Goal: Task Accomplishment & Management: Complete application form

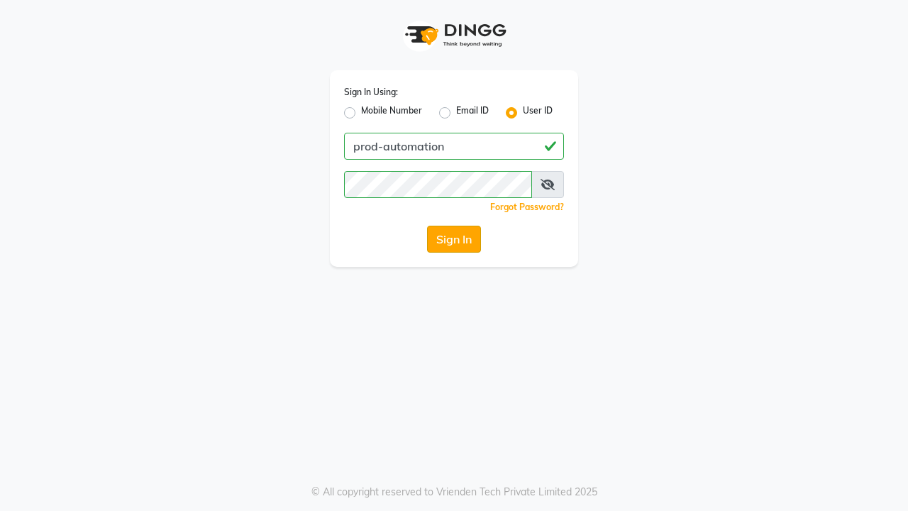
click at [454, 239] on button "Sign In" at bounding box center [454, 239] width 54 height 27
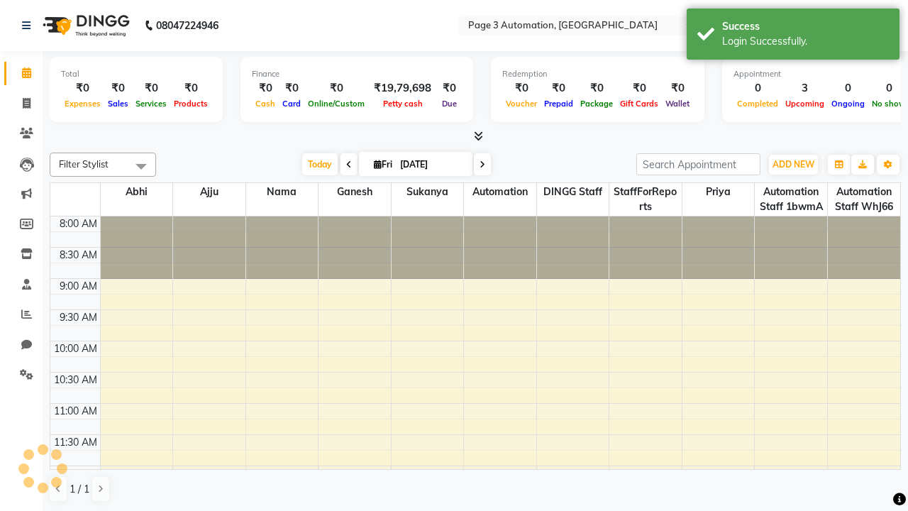
select select "en"
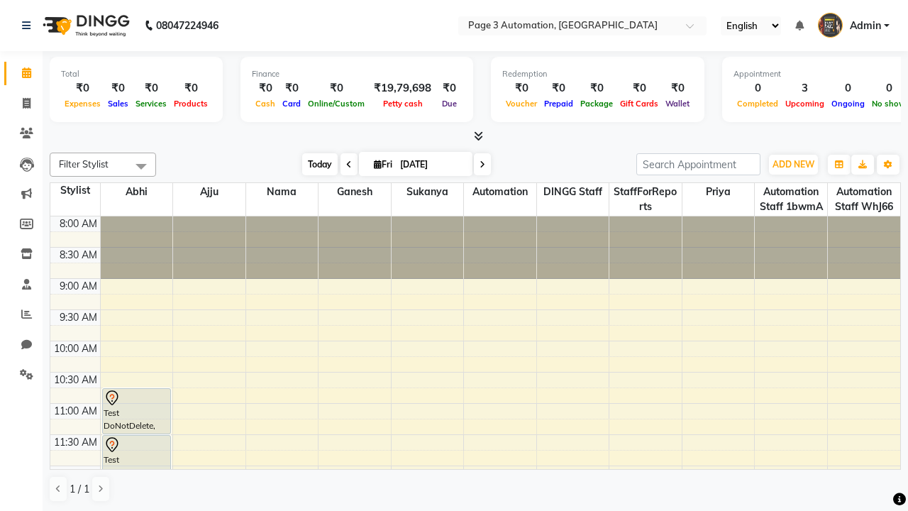
click at [313, 164] on span "Today" at bounding box center [319, 164] width 35 height 22
click at [793, 164] on span "ADD NEW" at bounding box center [793, 164] width 42 height 11
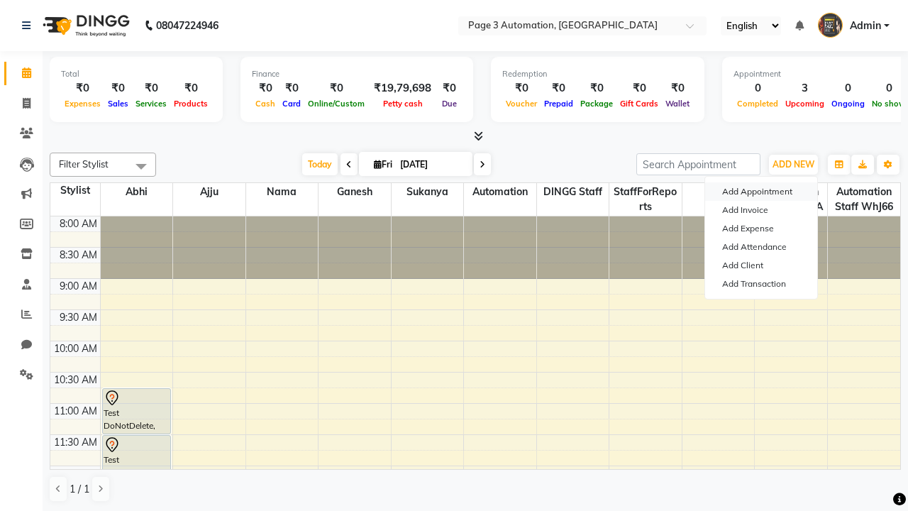
click at [761, 191] on button "Add Appointment" at bounding box center [761, 191] width 112 height 18
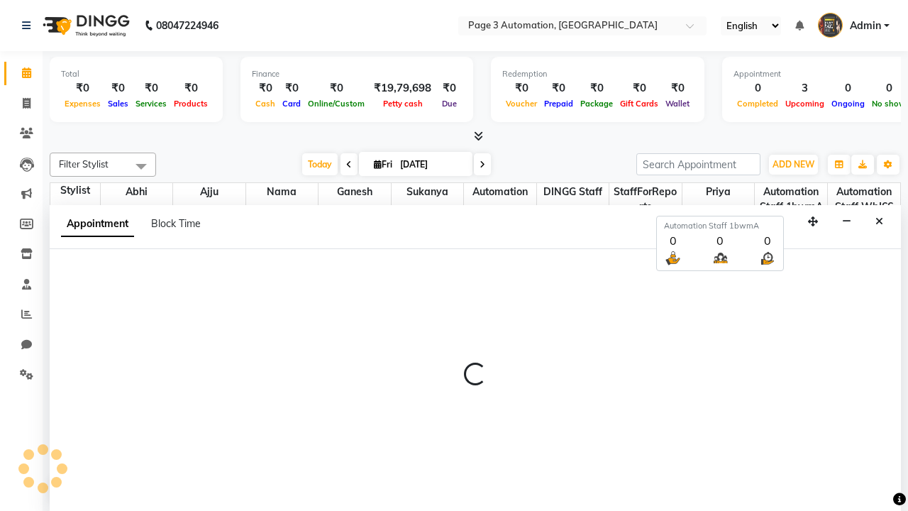
select select "tentative"
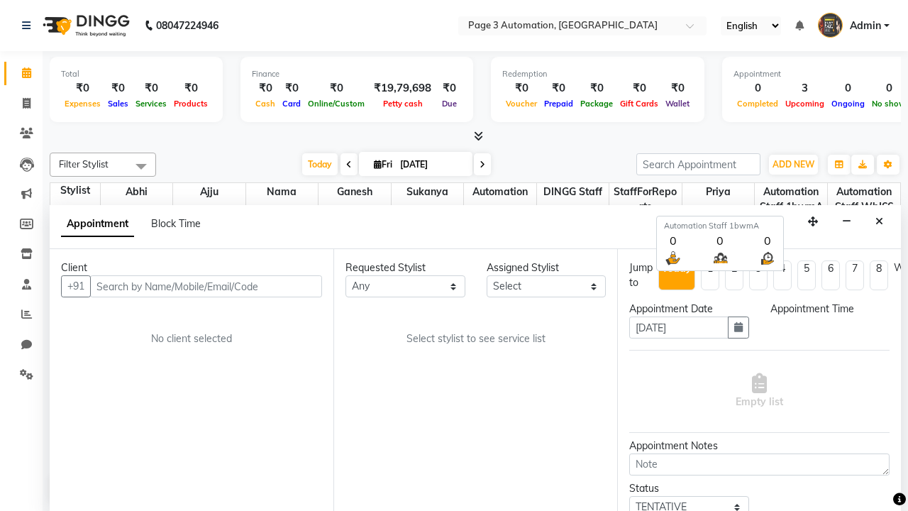
scroll to position [1, 0]
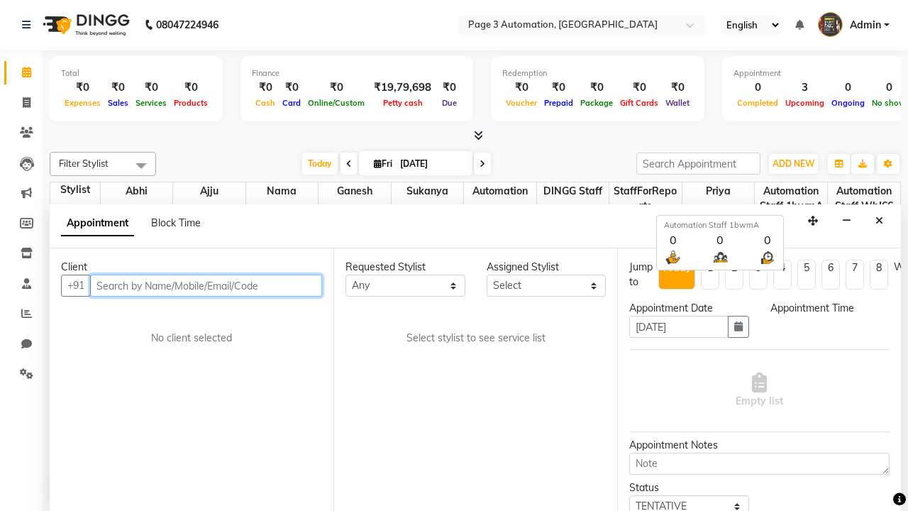
select select "540"
type input "8192346578"
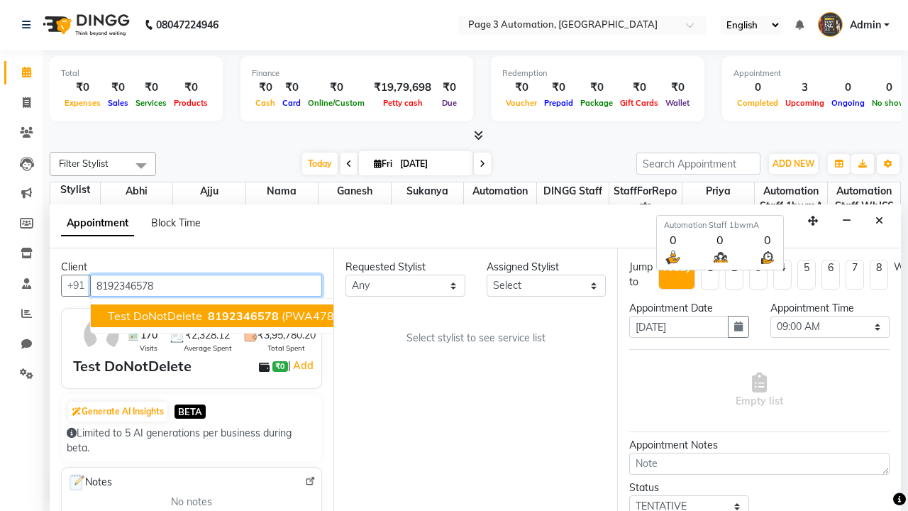
click at [208, 316] on span "8192346578" at bounding box center [243, 316] width 71 height 14
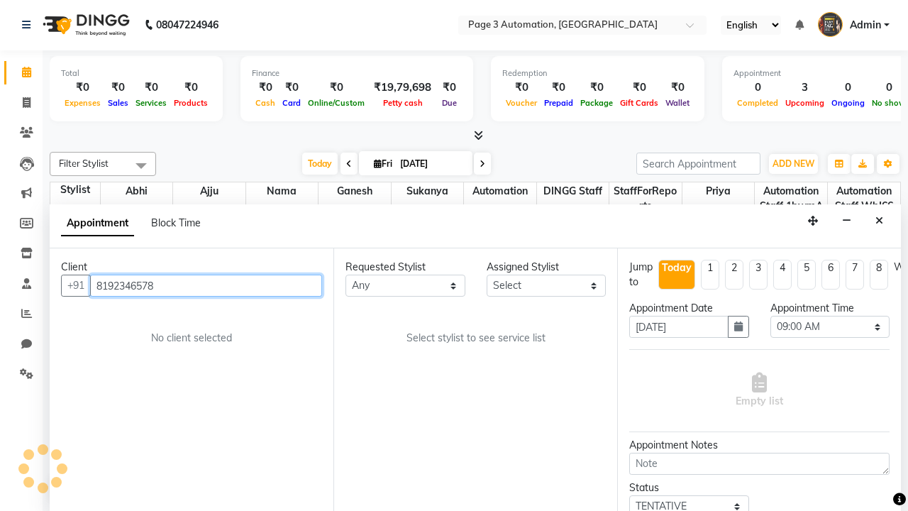
scroll to position [0, 0]
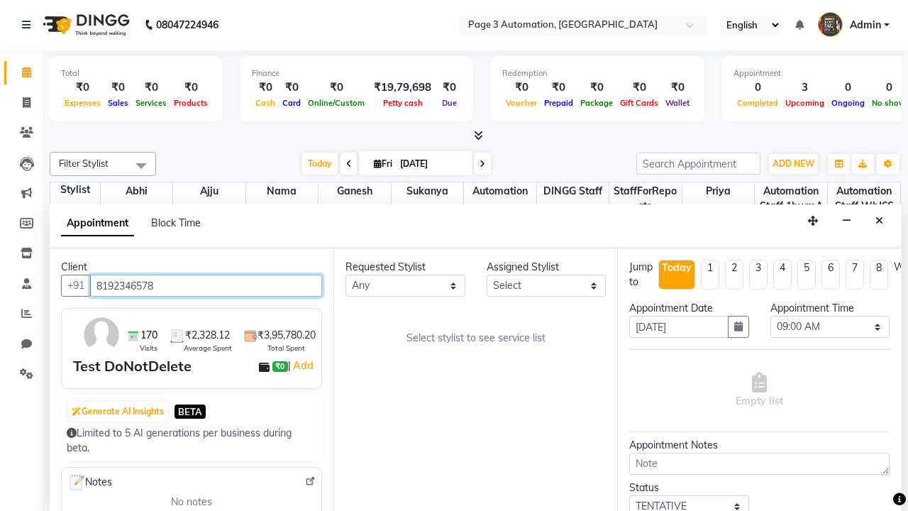
select select "711"
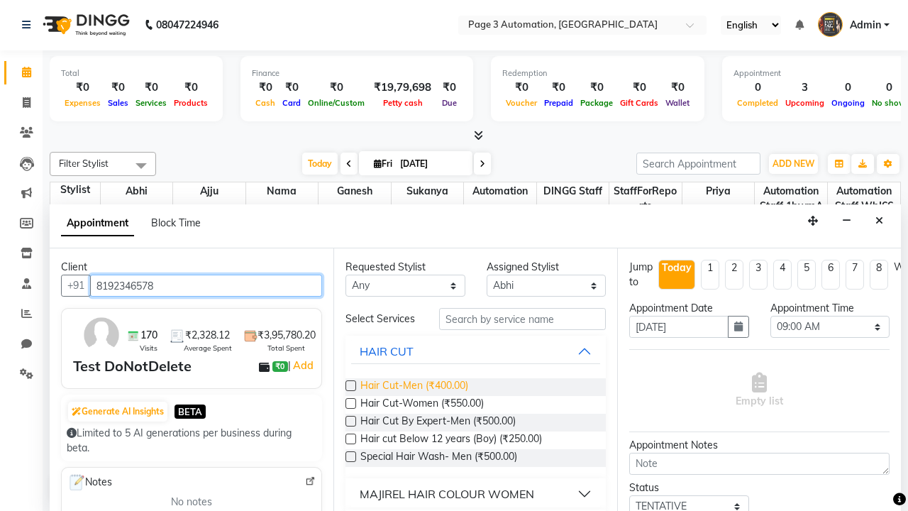
type input "8192346578"
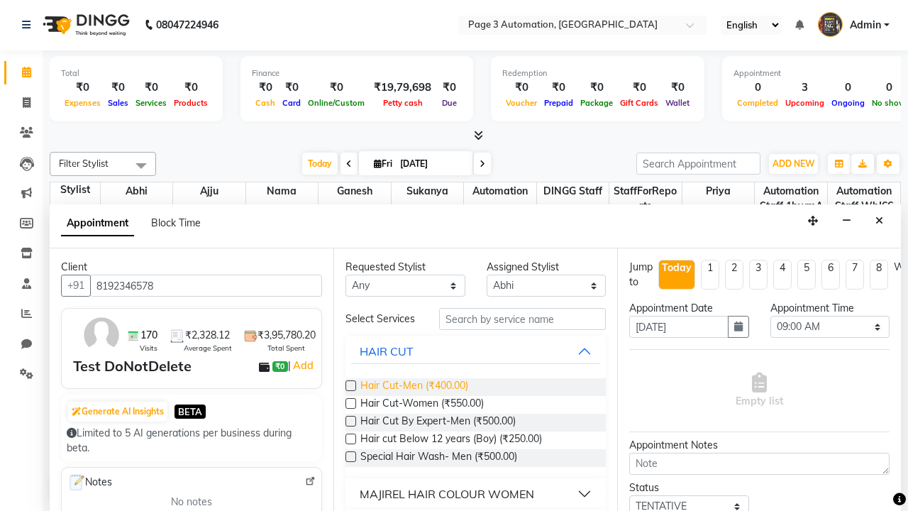
click at [413, 387] on span "Hair Cut-Men (₹400.00)" at bounding box center [414, 387] width 108 height 18
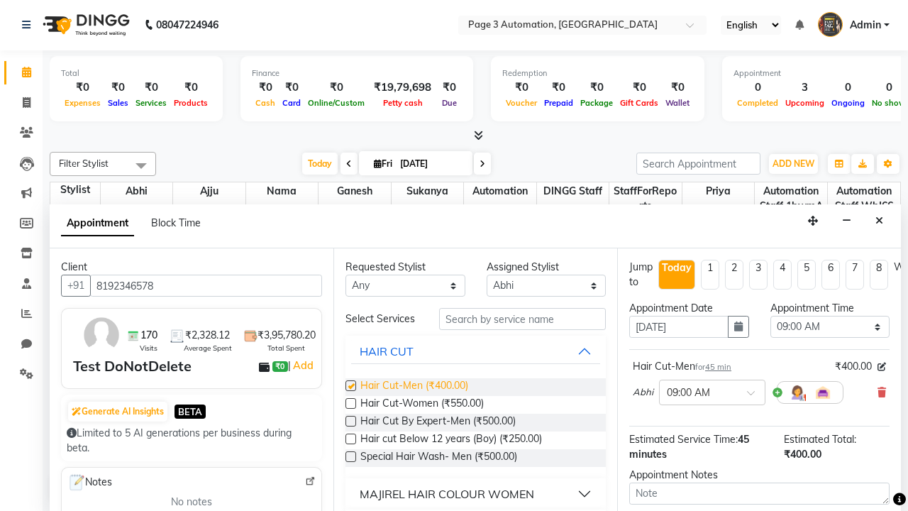
checkbox input "false"
click at [421, 404] on span "Hair Cut-Women (₹550.00)" at bounding box center [421, 405] width 123 height 18
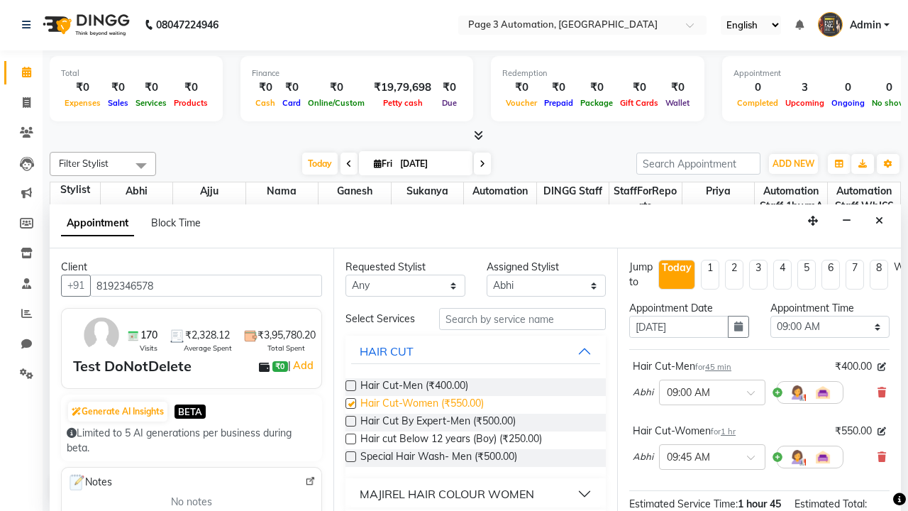
checkbox input "false"
select select "825"
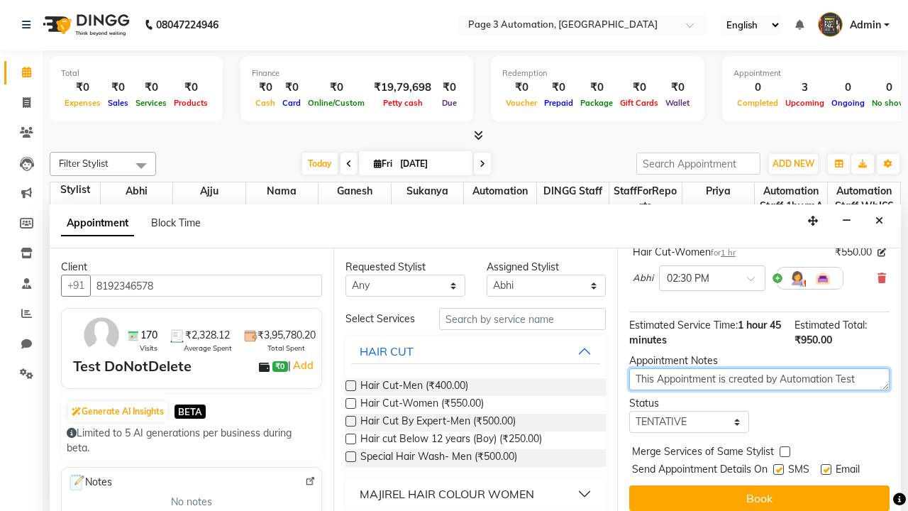
type textarea "This Appointment is created by Automation Test"
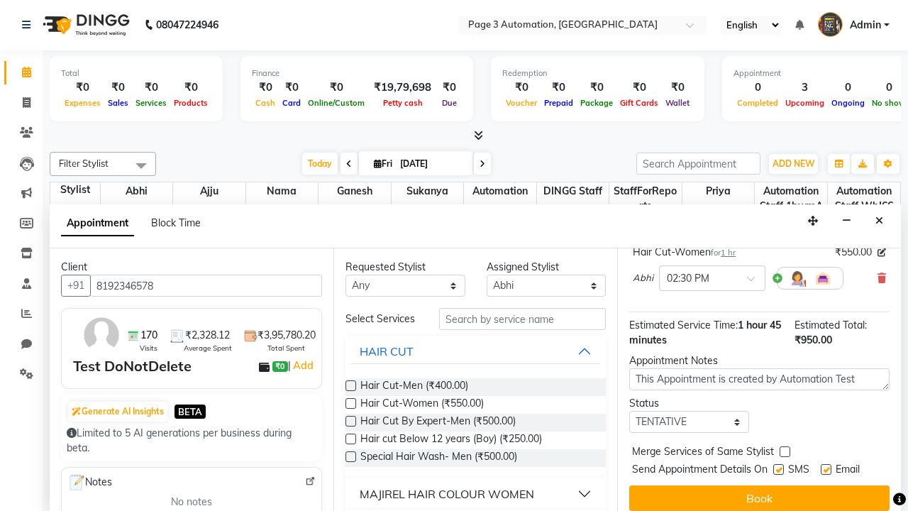
click at [778, 469] on label at bounding box center [778, 469] width 11 height 11
click at [778, 469] on input "checkbox" at bounding box center [777, 470] width 9 height 9
checkbox input "false"
click at [826, 469] on label at bounding box center [826, 469] width 11 height 11
click at [826, 469] on input "checkbox" at bounding box center [825, 470] width 9 height 9
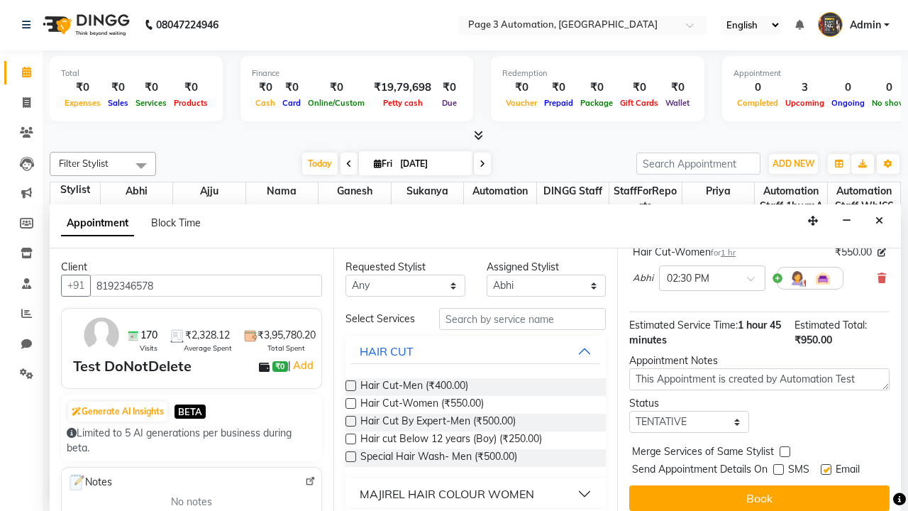
checkbox input "false"
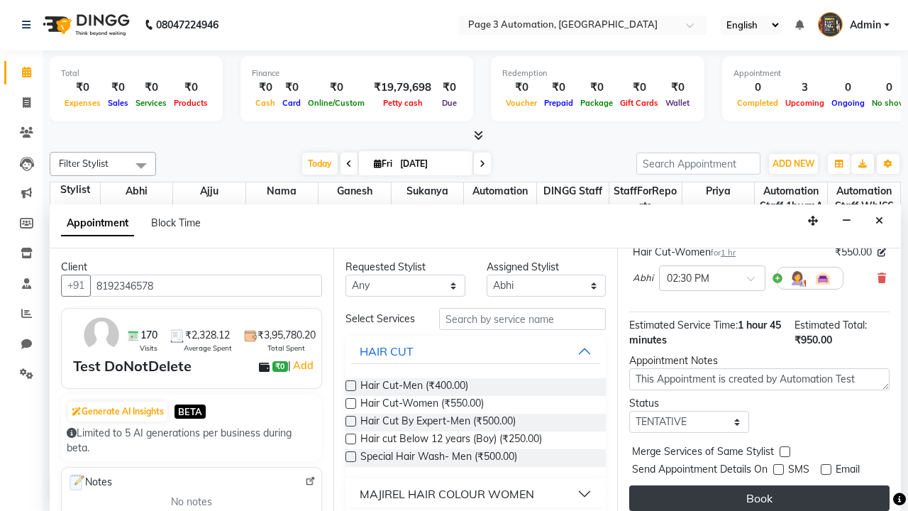
click at [759, 498] on button "Book" at bounding box center [759, 498] width 260 height 26
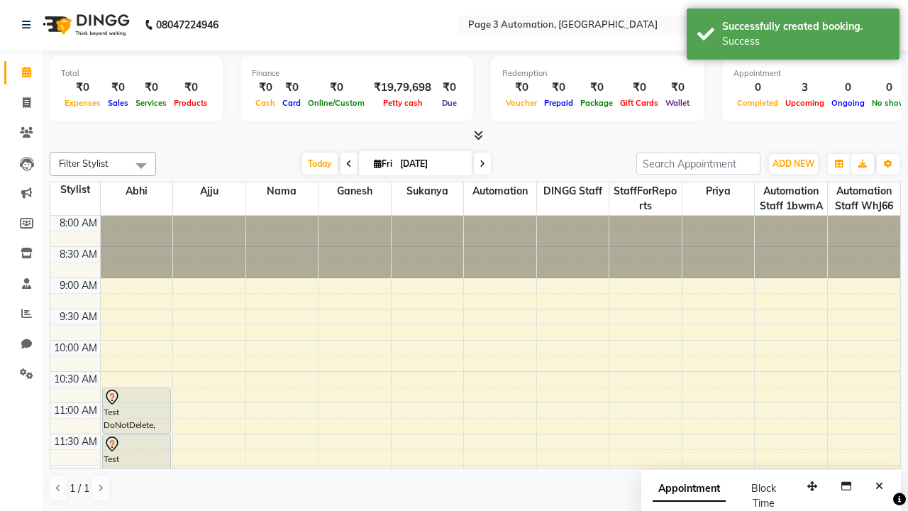
scroll to position [0, 0]
click at [793, 36] on div "Success" at bounding box center [805, 41] width 167 height 15
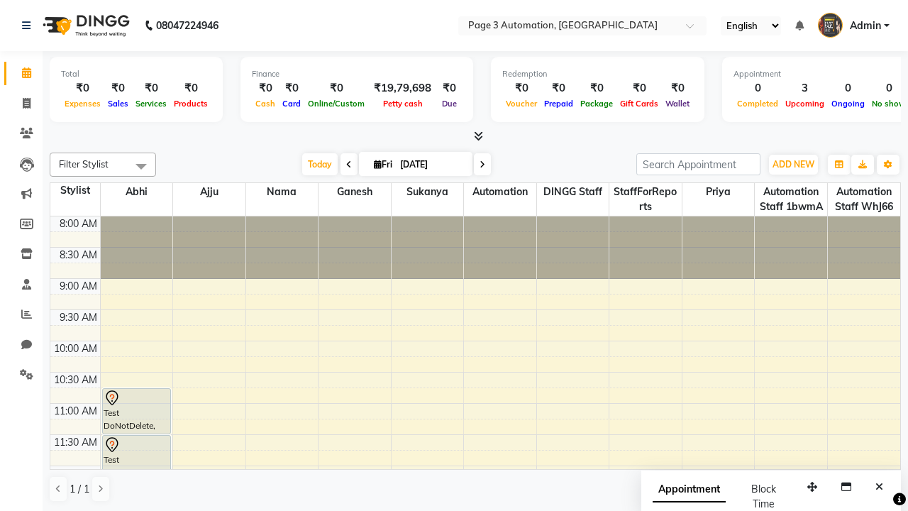
click at [141, 166] on span at bounding box center [141, 165] width 28 height 27
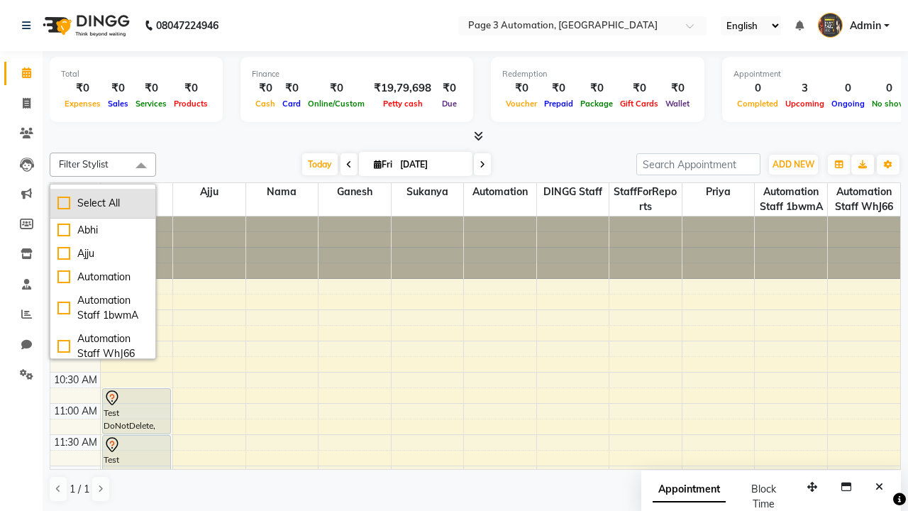
click at [103, 203] on div "Select All" at bounding box center [102, 203] width 91 height 15
checkbox input "true"
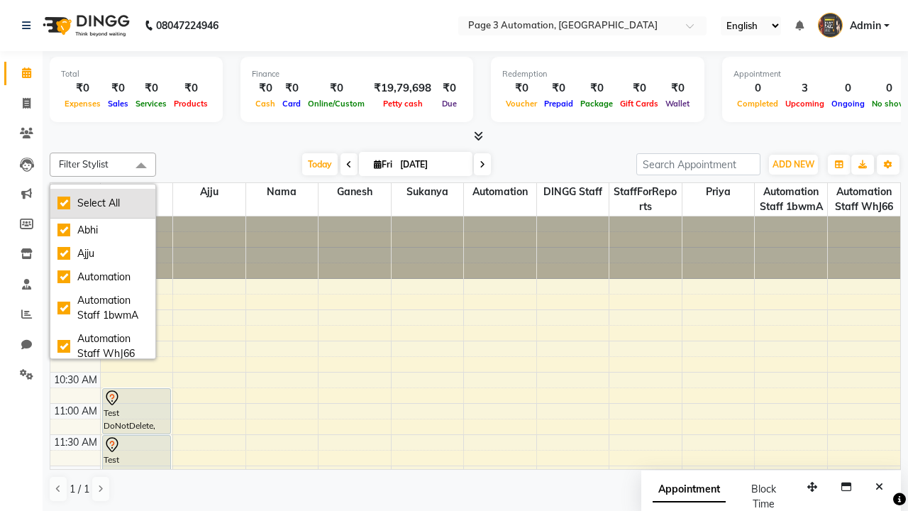
checkbox input "true"
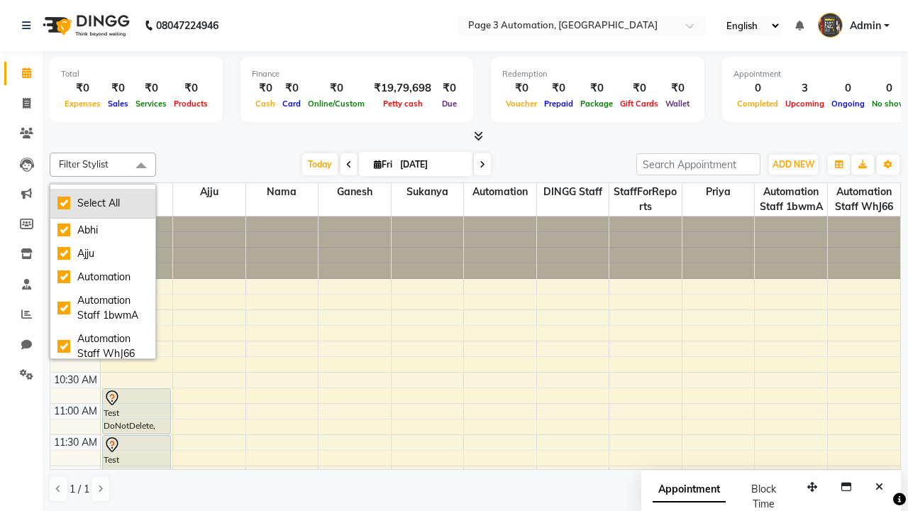
checkbox input "true"
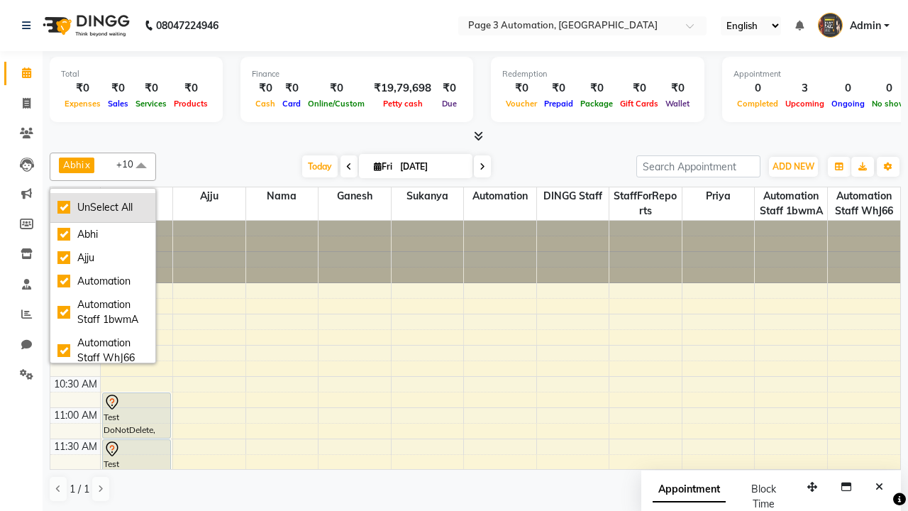
click at [103, 207] on div "UnSelect All" at bounding box center [102, 207] width 91 height 15
checkbox input "false"
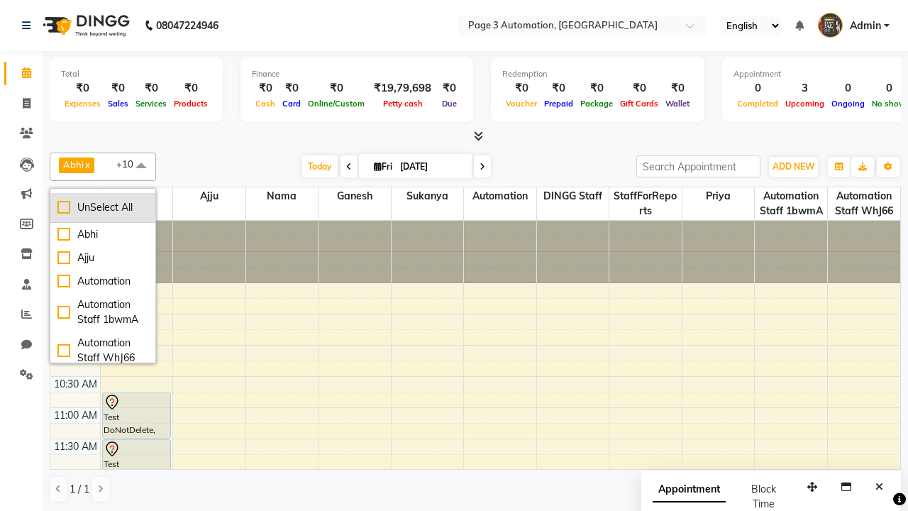
checkbox input "false"
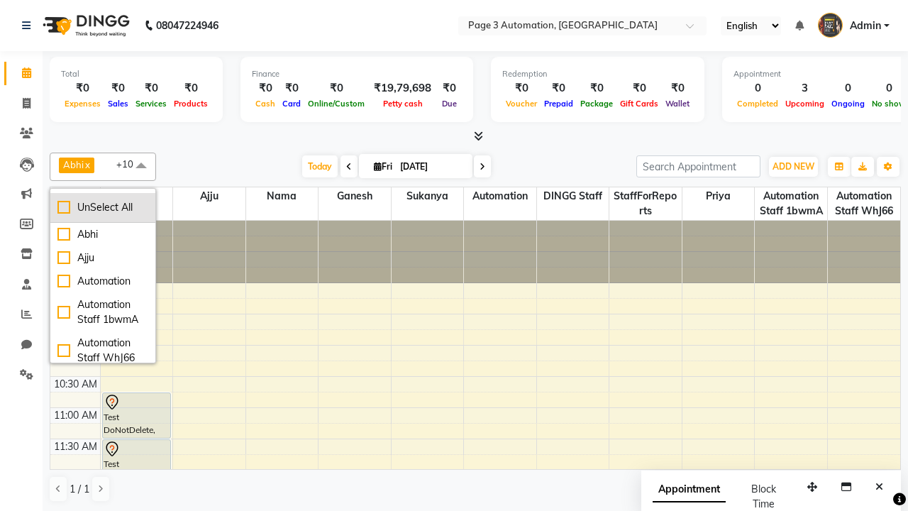
checkbox input "false"
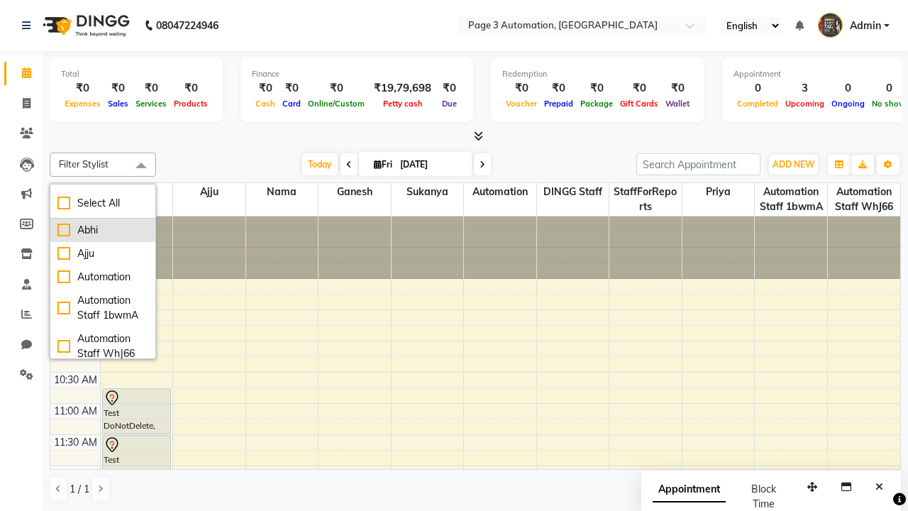
click at [103, 230] on div "Abhi" at bounding box center [102, 230] width 91 height 15
checkbox input "true"
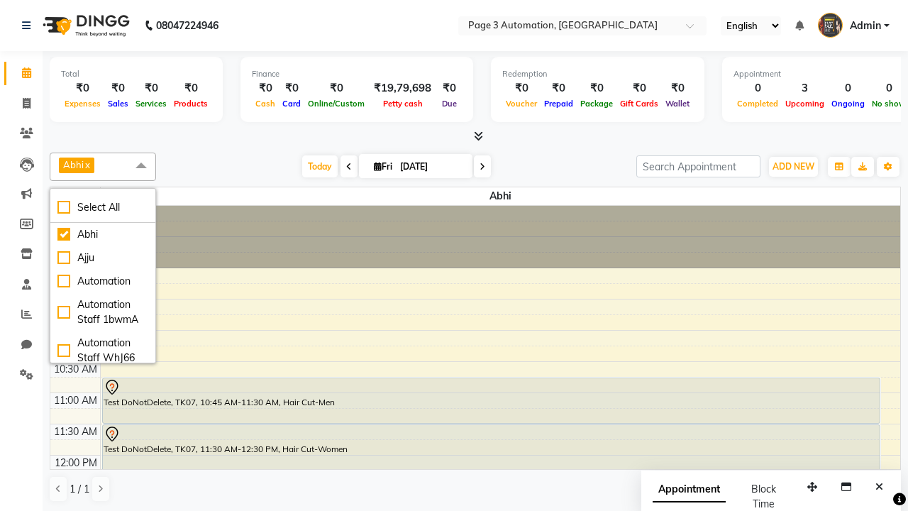
click at [141, 166] on span at bounding box center [141, 165] width 28 height 27
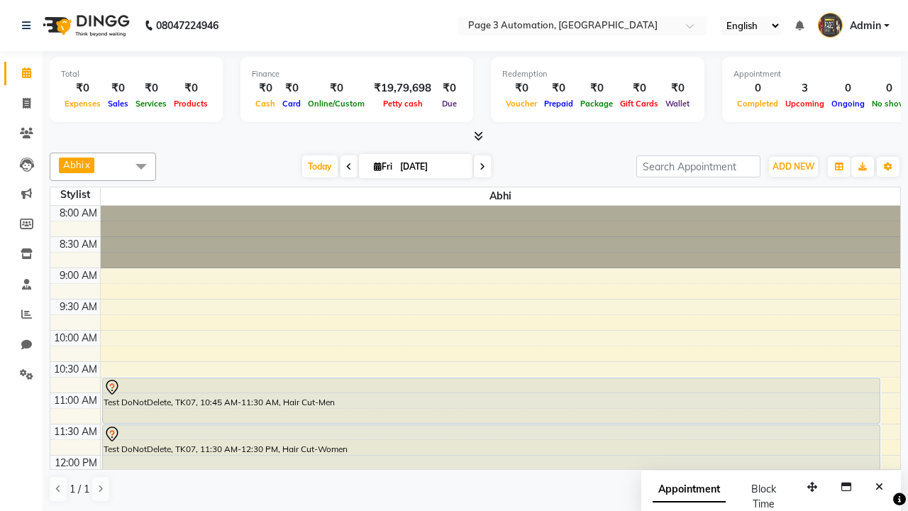
select select "7"
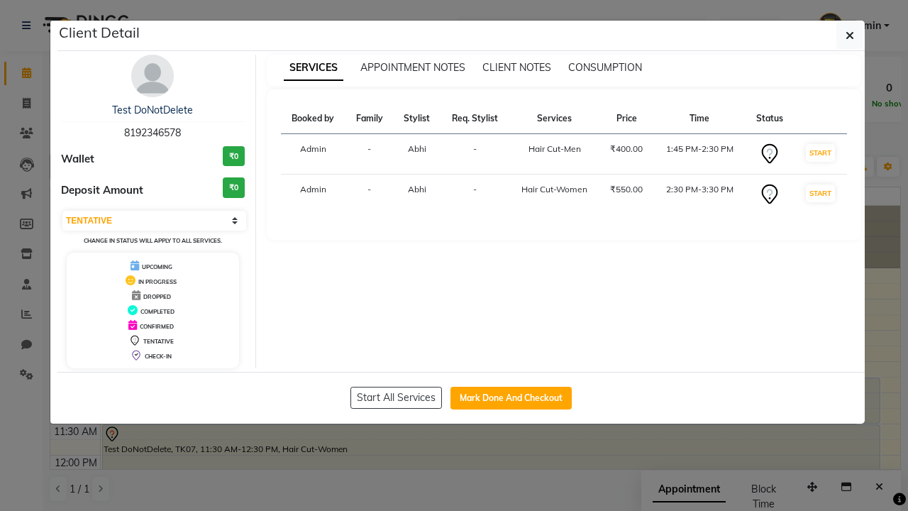
scroll to position [250, 0]
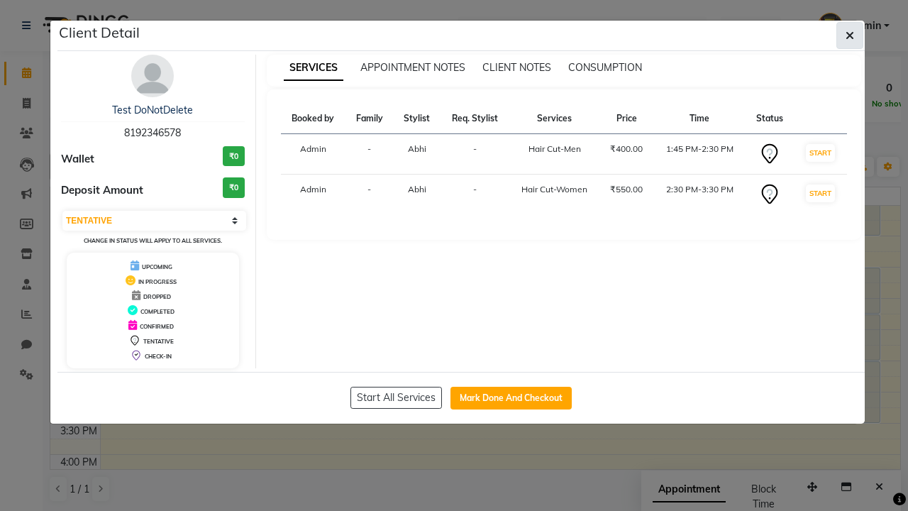
click at [850, 35] on icon "button" at bounding box center [849, 35] width 9 height 11
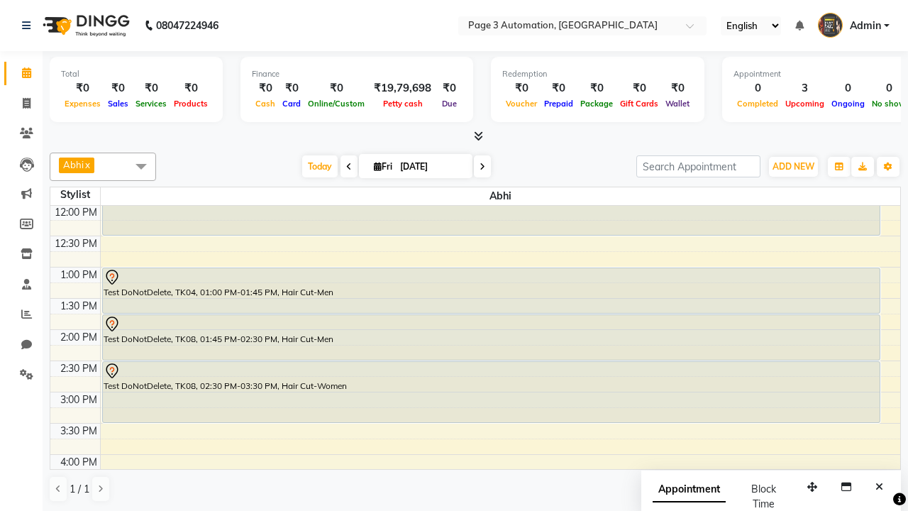
click at [491, 391] on div "Test DoNotDelete, TK08, 02:30 PM-03:30 PM, Hair Cut-Women" at bounding box center [491, 392] width 777 height 60
select select "7"
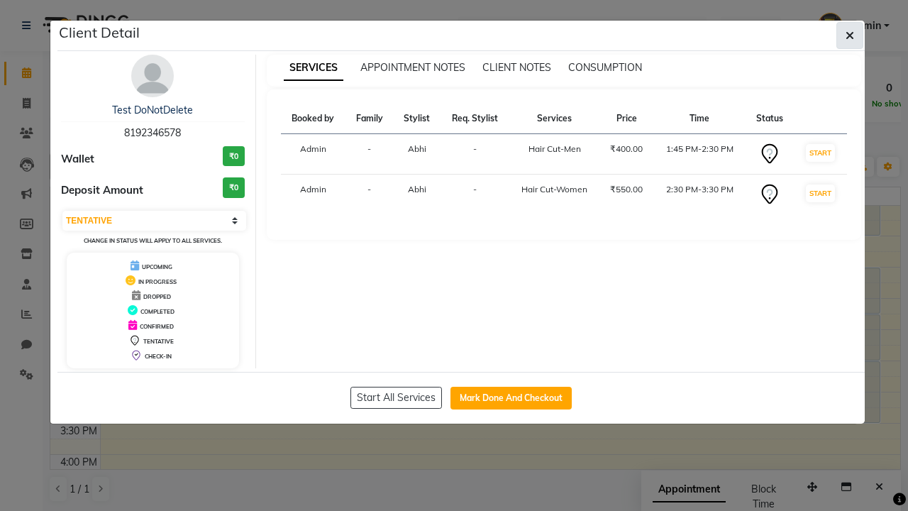
click at [850, 35] on icon "button" at bounding box center [849, 35] width 9 height 11
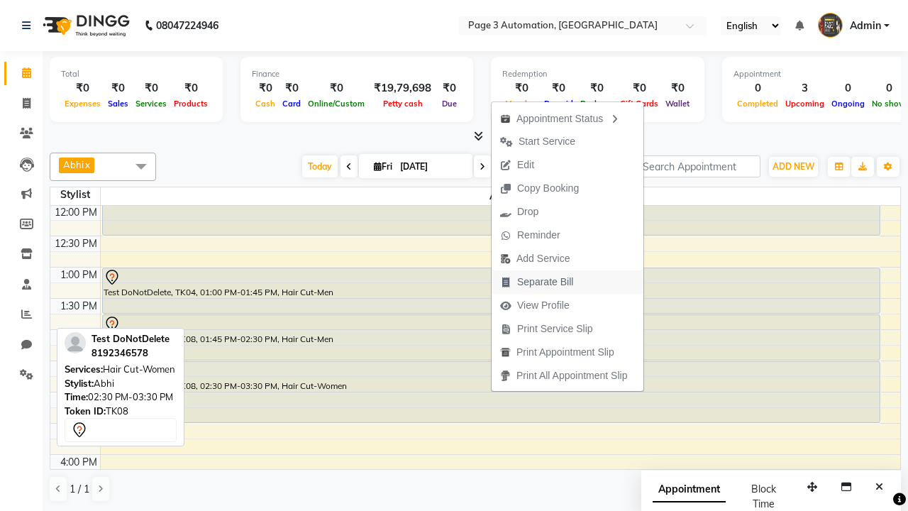
click at [569, 282] on span "Separate Bill" at bounding box center [545, 281] width 56 height 15
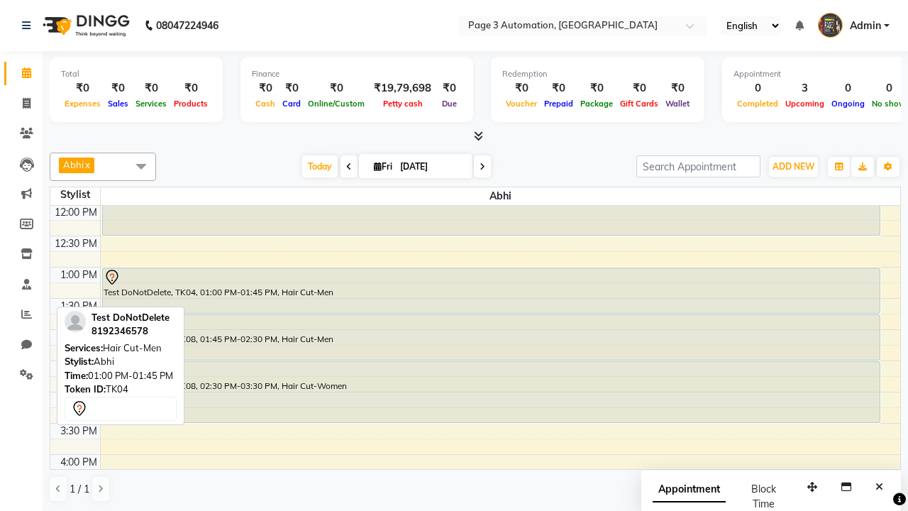
click at [141, 166] on span at bounding box center [141, 165] width 28 height 27
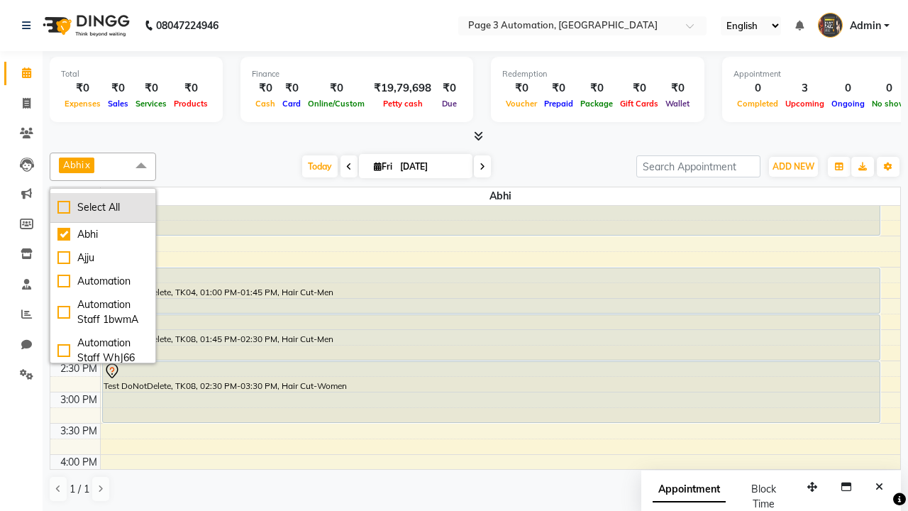
click at [103, 207] on div "Select All" at bounding box center [102, 207] width 91 height 15
checkbox input "true"
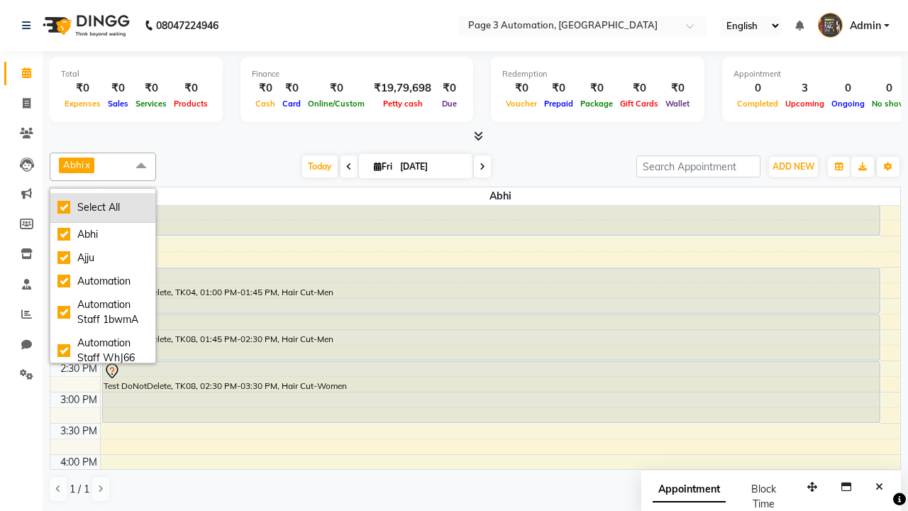
checkbox input "true"
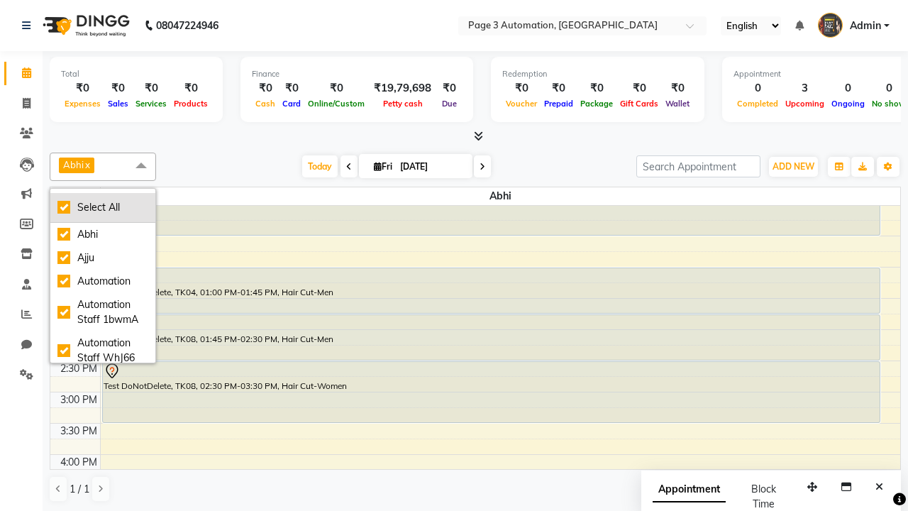
checkbox input "true"
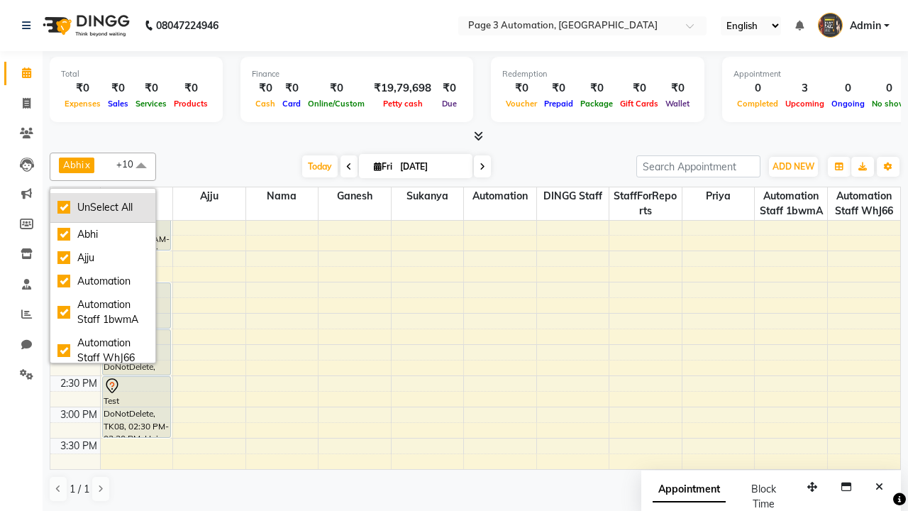
click at [103, 207] on div "UnSelect All" at bounding box center [102, 207] width 91 height 15
checkbox input "false"
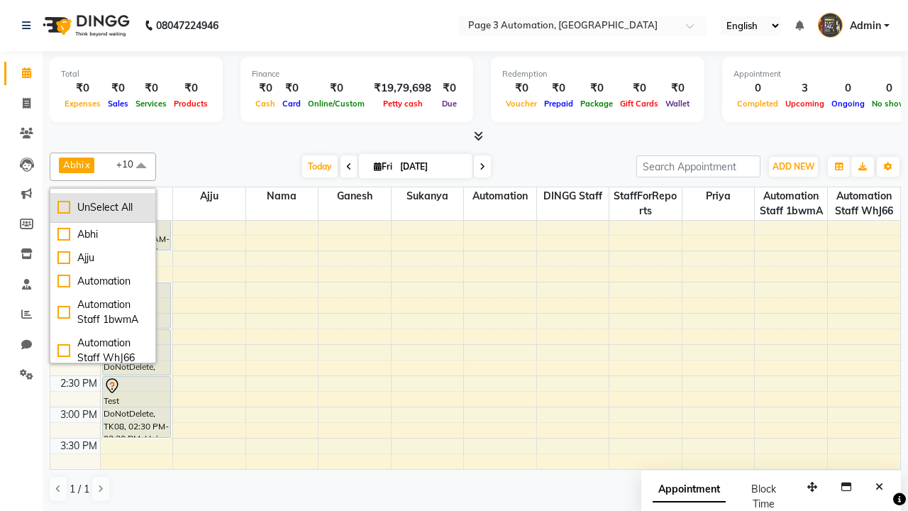
checkbox input "false"
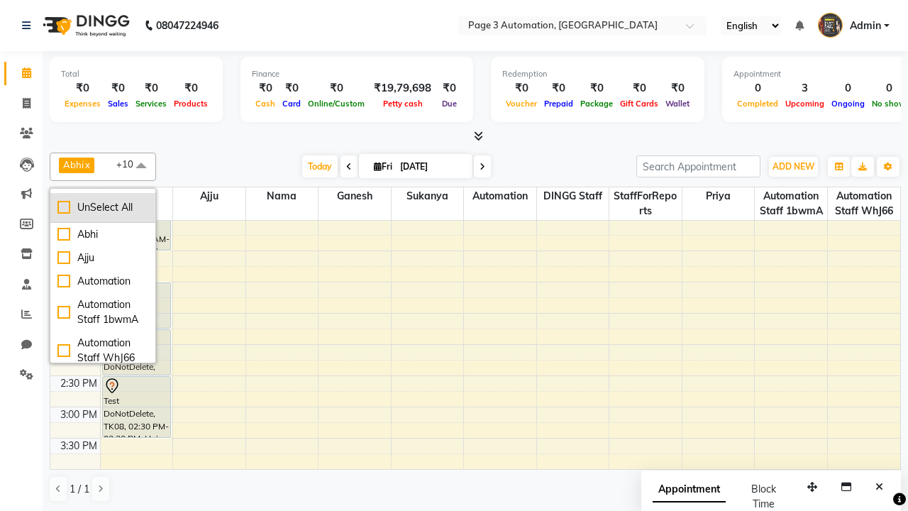
checkbox input "false"
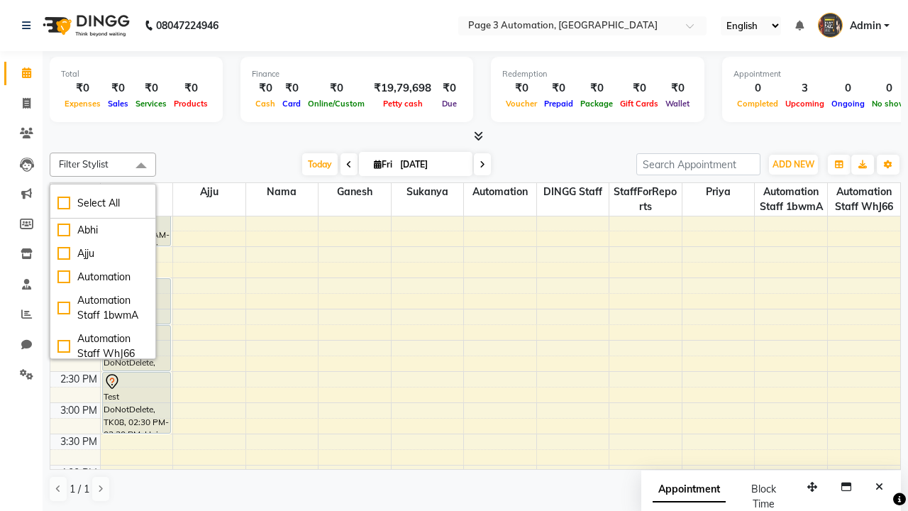
click at [141, 166] on span at bounding box center [141, 165] width 28 height 27
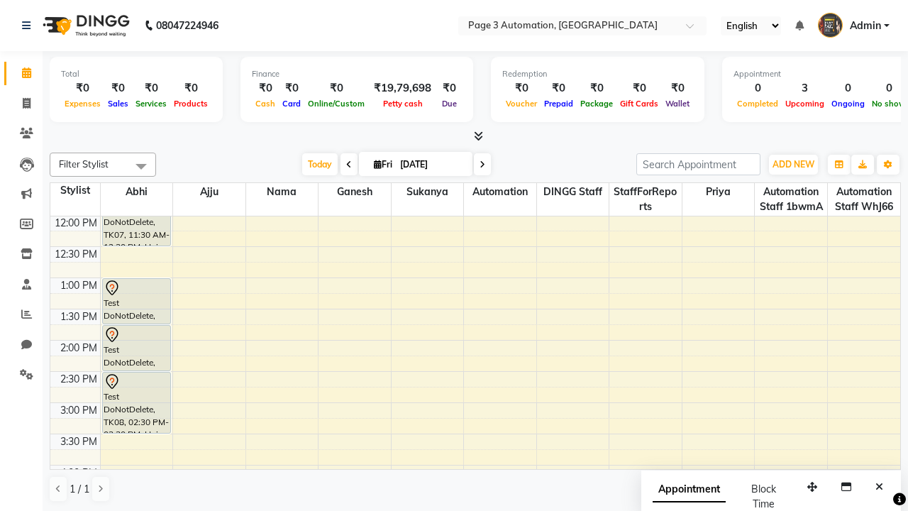
click at [853, 26] on span "Admin" at bounding box center [865, 25] width 31 height 15
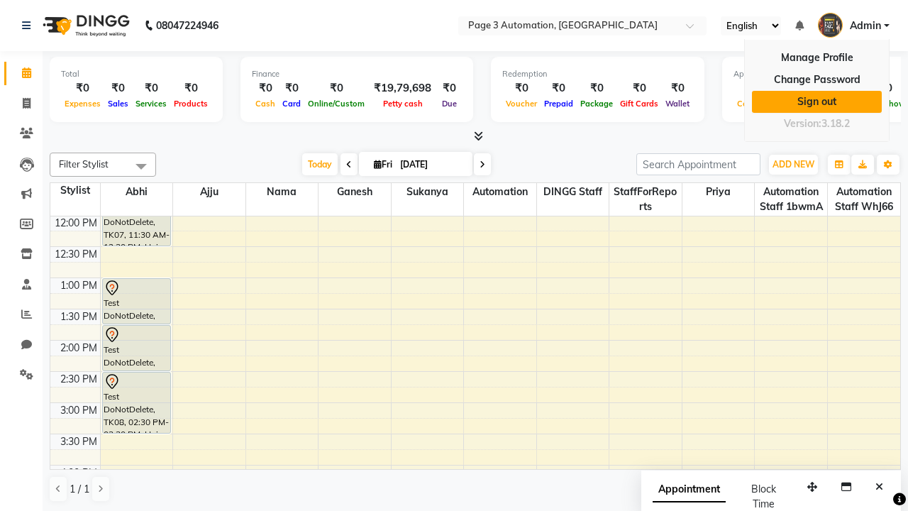
click at [816, 101] on link "Sign out" at bounding box center [817, 102] width 130 height 22
